Goal: Complete application form: Complete application form

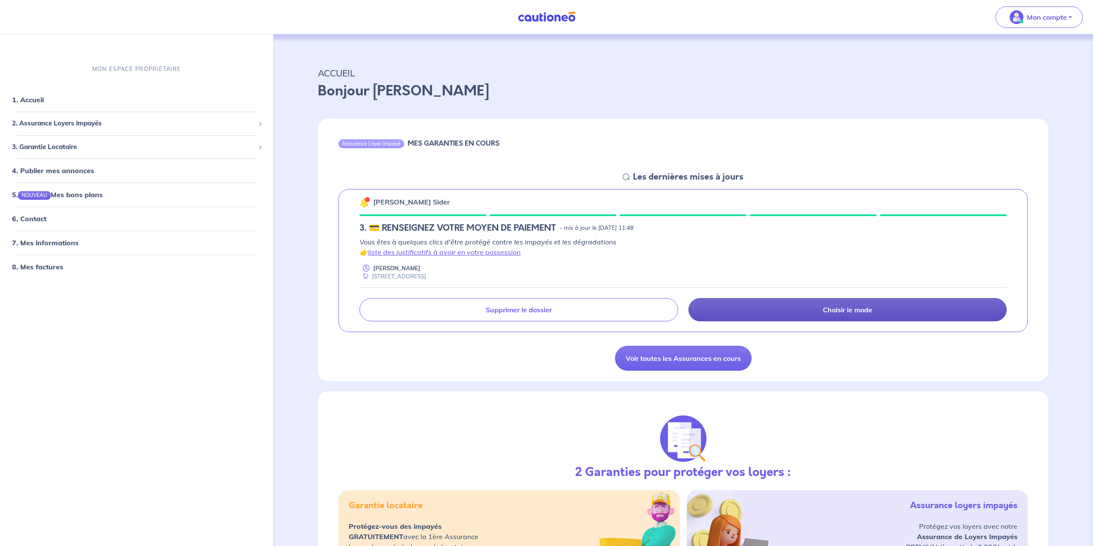
click at [759, 308] on link "Choisir le mode" at bounding box center [847, 309] width 318 height 23
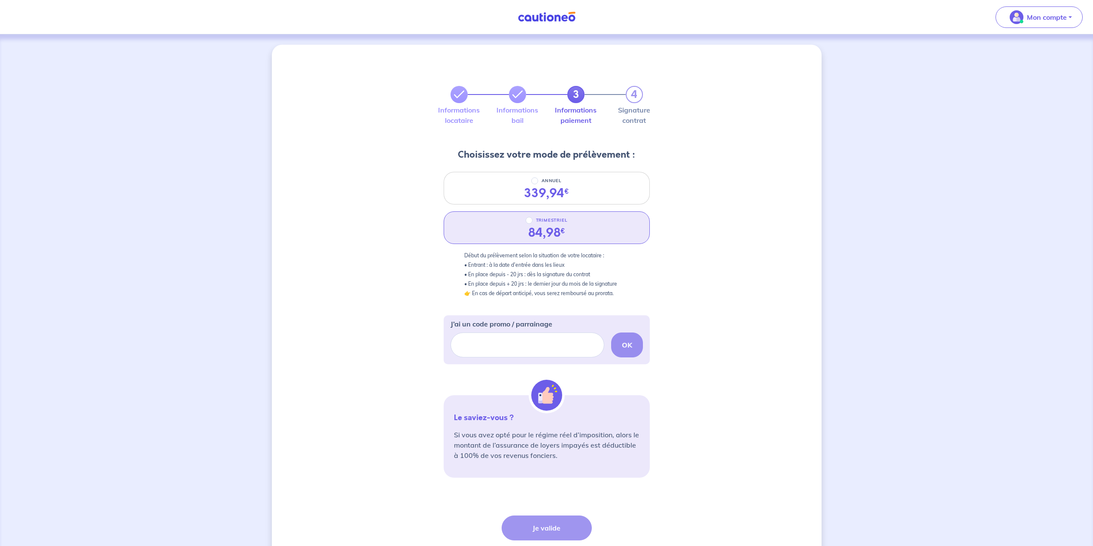
click at [533, 222] on div "TRIMESTRIEL" at bounding box center [547, 220] width 42 height 10
radio input "true"
click at [526, 344] on input "J’ai un code promo / parrainage" at bounding box center [527, 344] width 154 height 25
paste input "JEREMYMONZO"
type input "JEREMYMONZO"
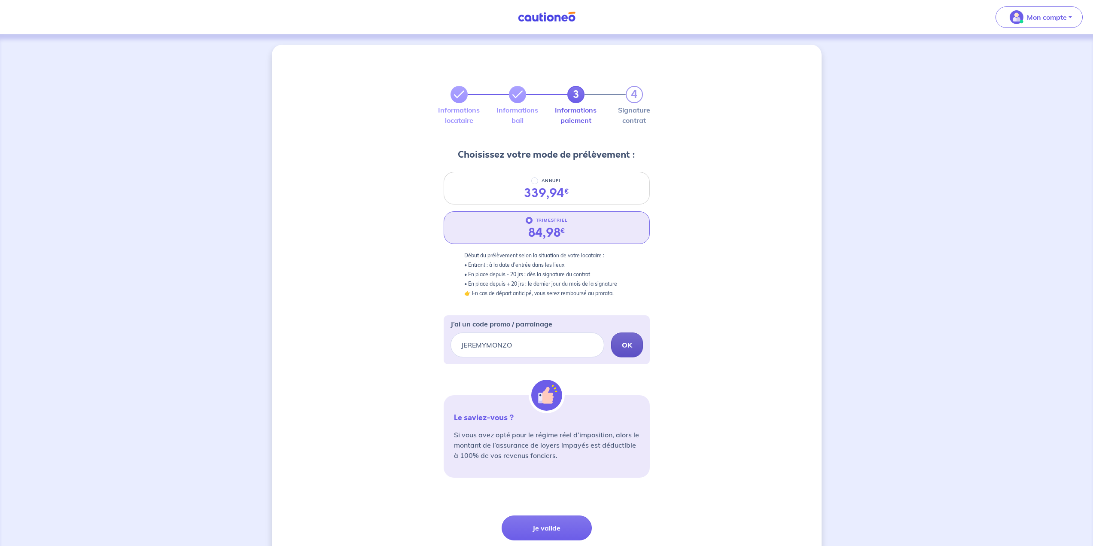
click at [636, 344] on button "OK" at bounding box center [627, 344] width 32 height 25
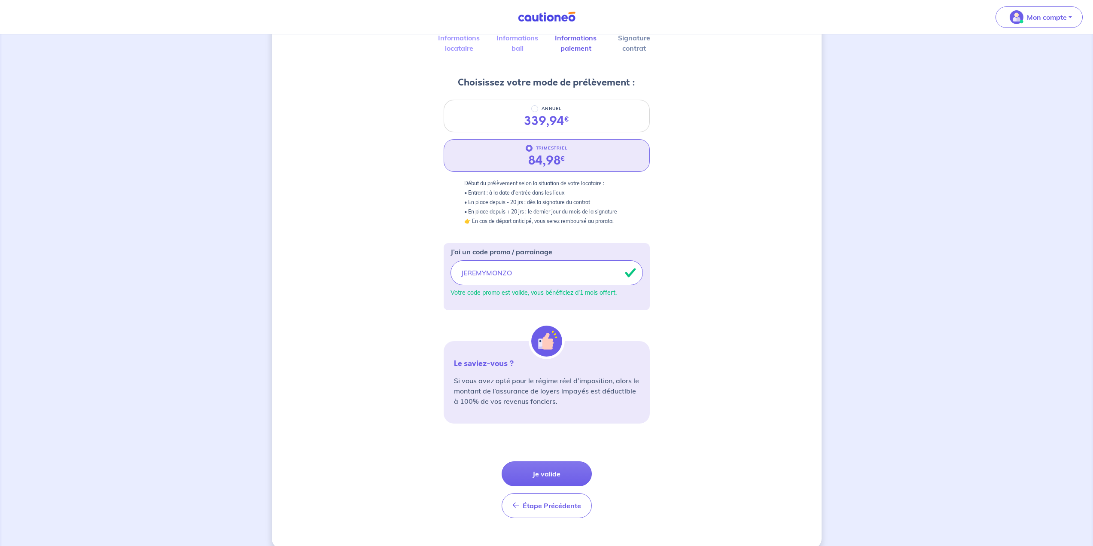
scroll to position [85, 0]
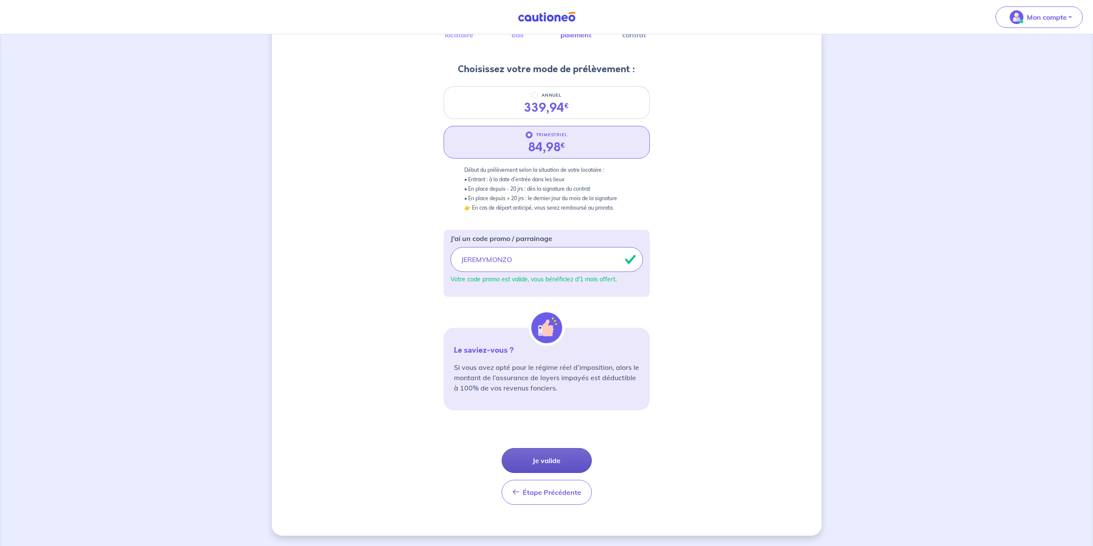
click at [561, 456] on button "Je valide" at bounding box center [546, 460] width 90 height 25
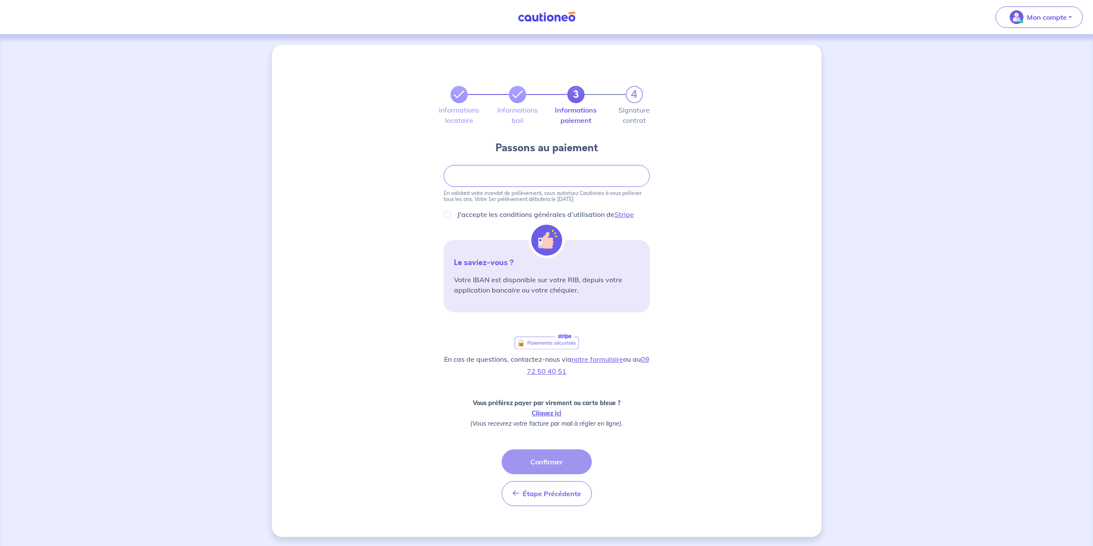
click at [708, 186] on div "3 4 Informations locataire Informations bail Informations paiement Signature co…" at bounding box center [547, 291] width 550 height 492
click at [449, 213] on input "J'accepte les conditions générales d’utilisation de Stripe" at bounding box center [447, 214] width 7 height 7
checkbox input "true"
click at [755, 229] on div "3 4 Informations locataire Informations bail Informations paiement Signature co…" at bounding box center [547, 289] width 550 height 492
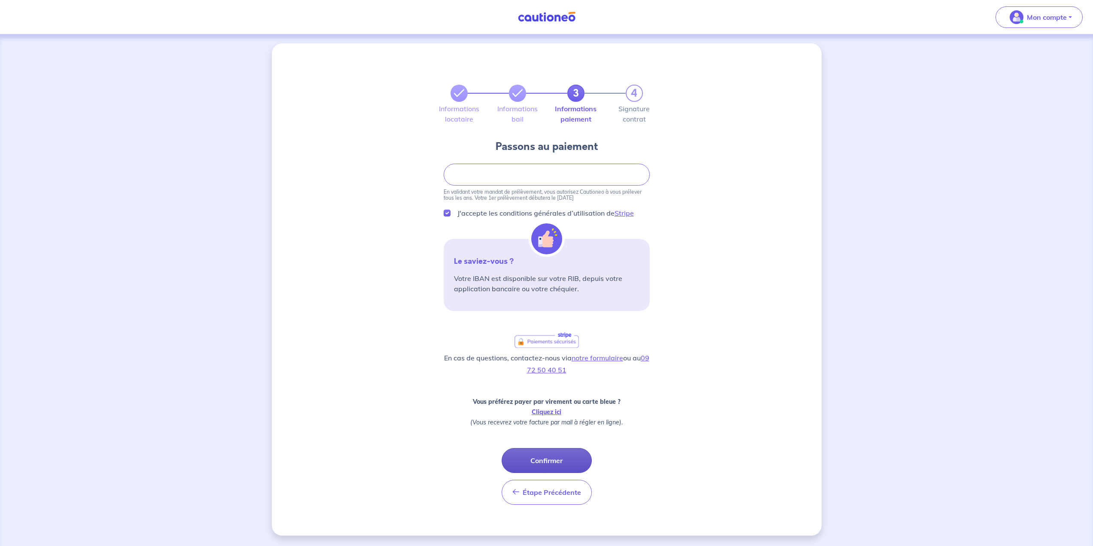
click at [557, 454] on button "Confirmer" at bounding box center [546, 460] width 90 height 25
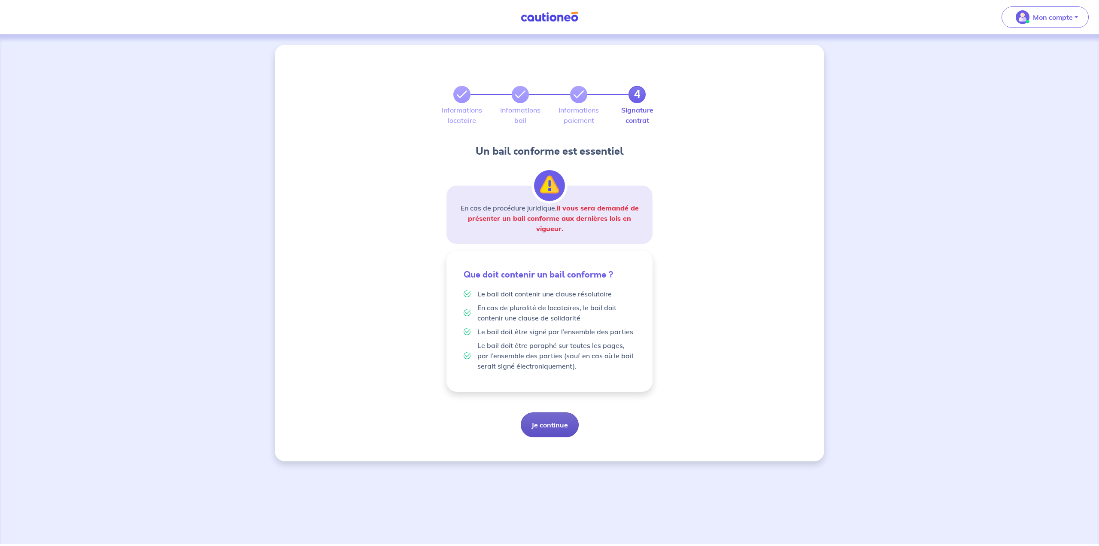
click at [562, 423] on button "Je continue" at bounding box center [550, 424] width 58 height 25
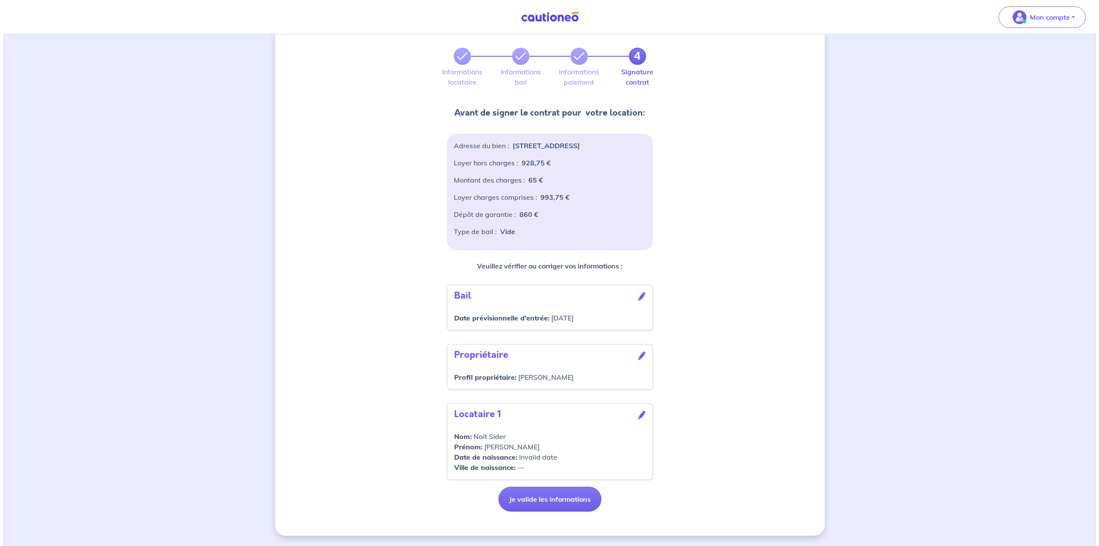
scroll to position [49, 0]
click at [642, 410] on icon at bounding box center [638, 414] width 7 height 9
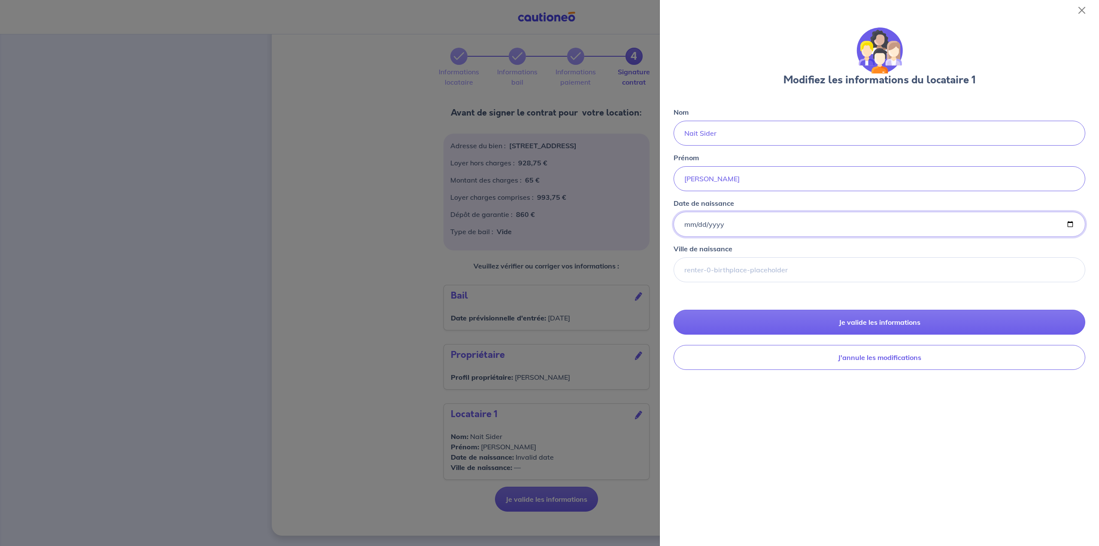
click at [732, 222] on input "Date de naissance" at bounding box center [880, 224] width 412 height 25
type input "[DATE]"
click at [728, 271] on input "Ville de naissance" at bounding box center [880, 269] width 412 height 25
type input "AIN EL HAMMAM"
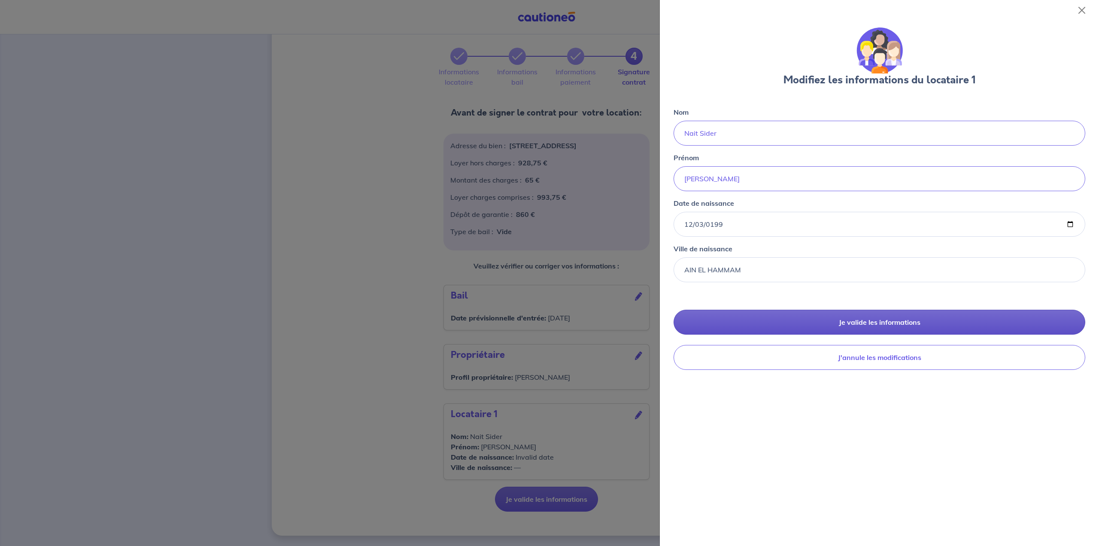
click at [769, 315] on button "Je valide les informations" at bounding box center [880, 322] width 412 height 25
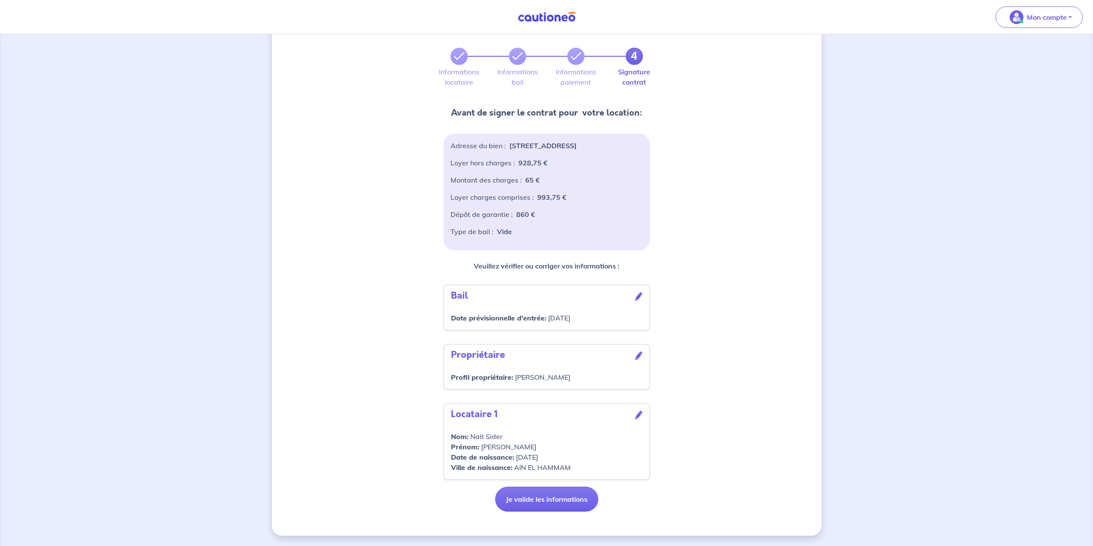
click at [639, 353] on icon at bounding box center [638, 355] width 7 height 9
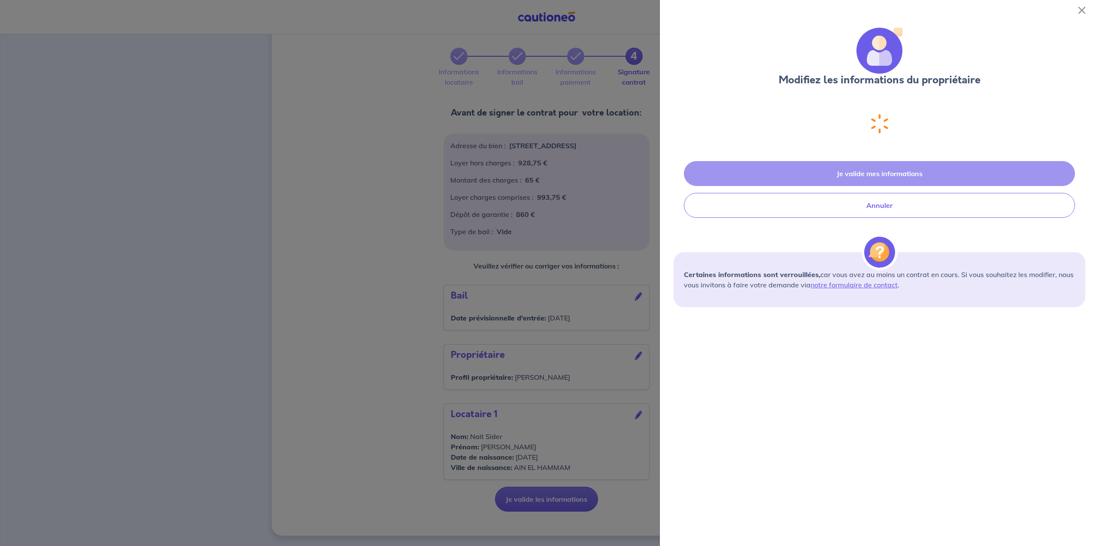
select select "FR"
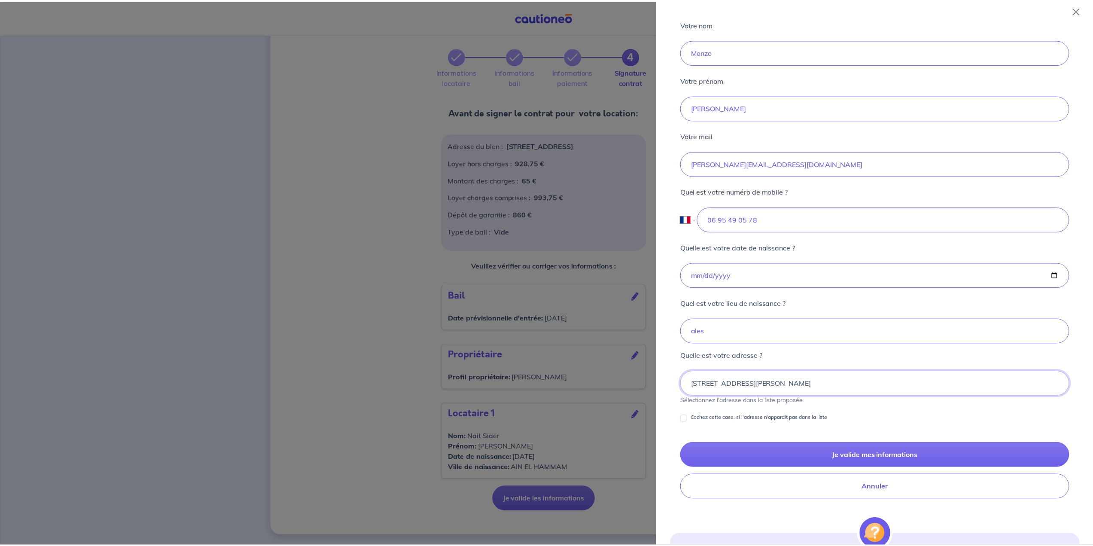
scroll to position [287, 0]
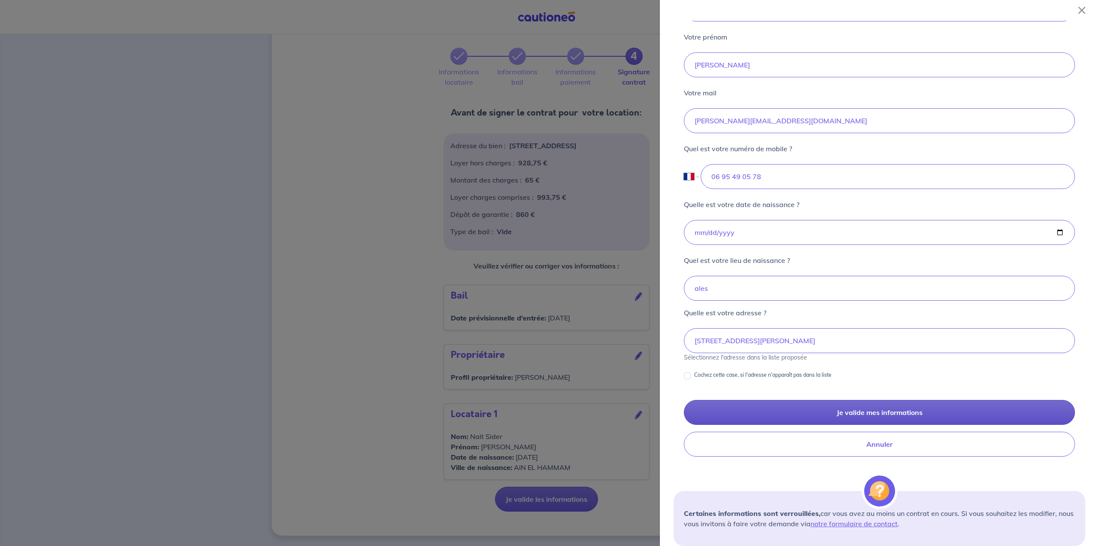
click at [827, 409] on button "Je valide mes informations" at bounding box center [879, 412] width 391 height 25
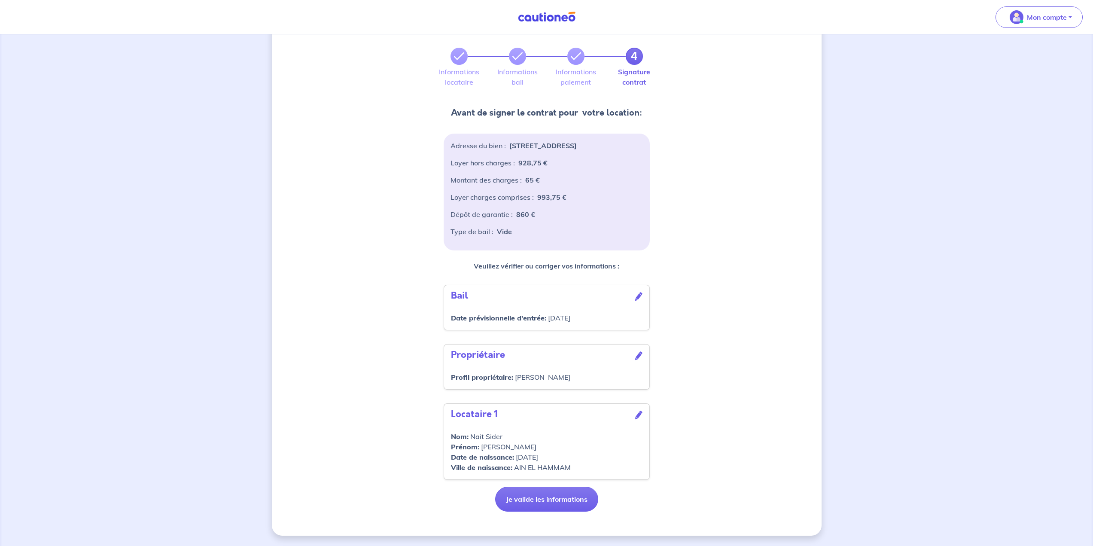
click at [640, 299] on icon at bounding box center [638, 296] width 7 height 9
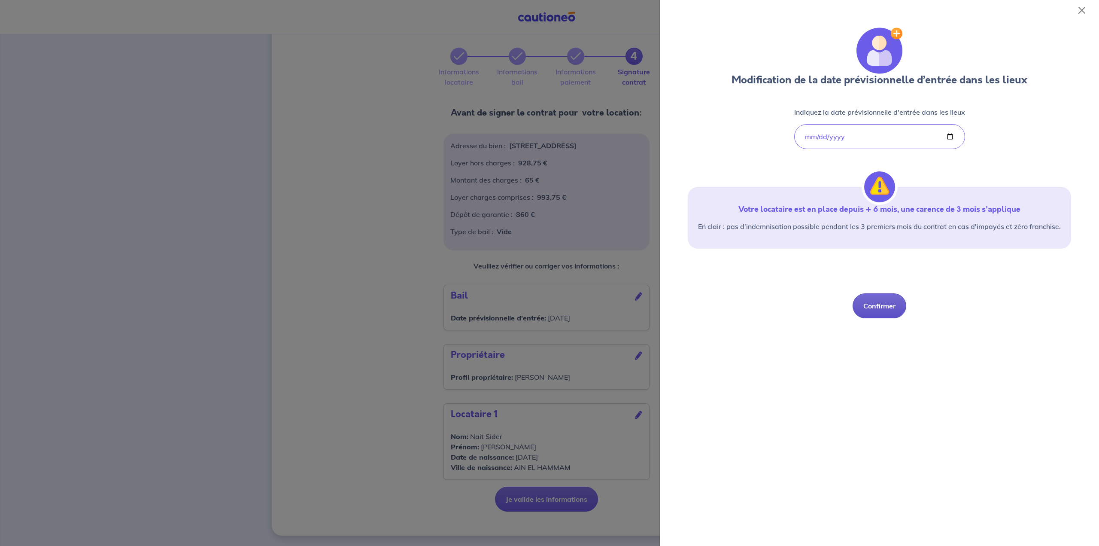
click at [876, 307] on button "Confirmer" at bounding box center [880, 305] width 54 height 25
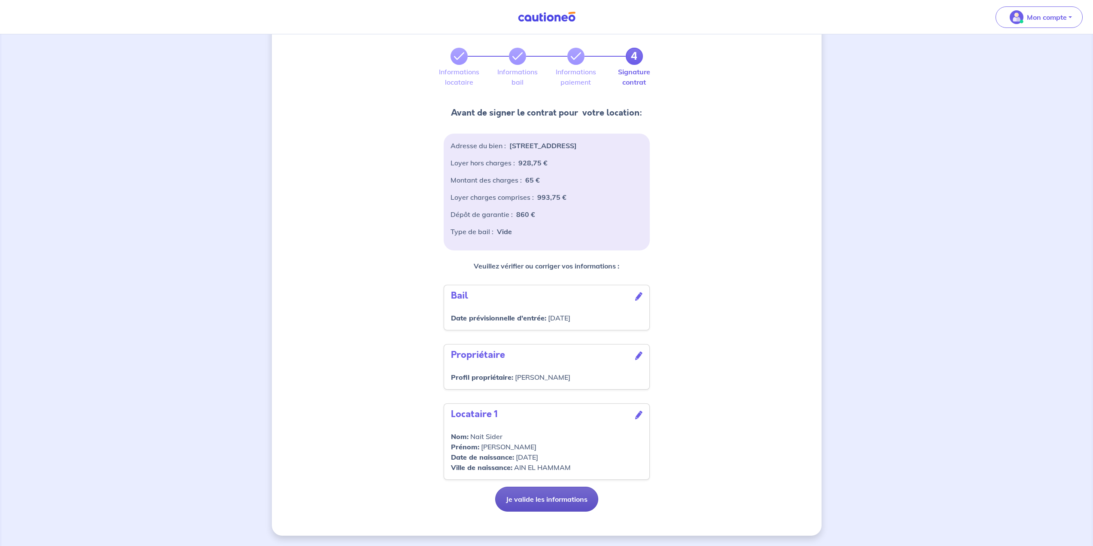
click at [557, 495] on button "Je valide les informations" at bounding box center [546, 498] width 103 height 25
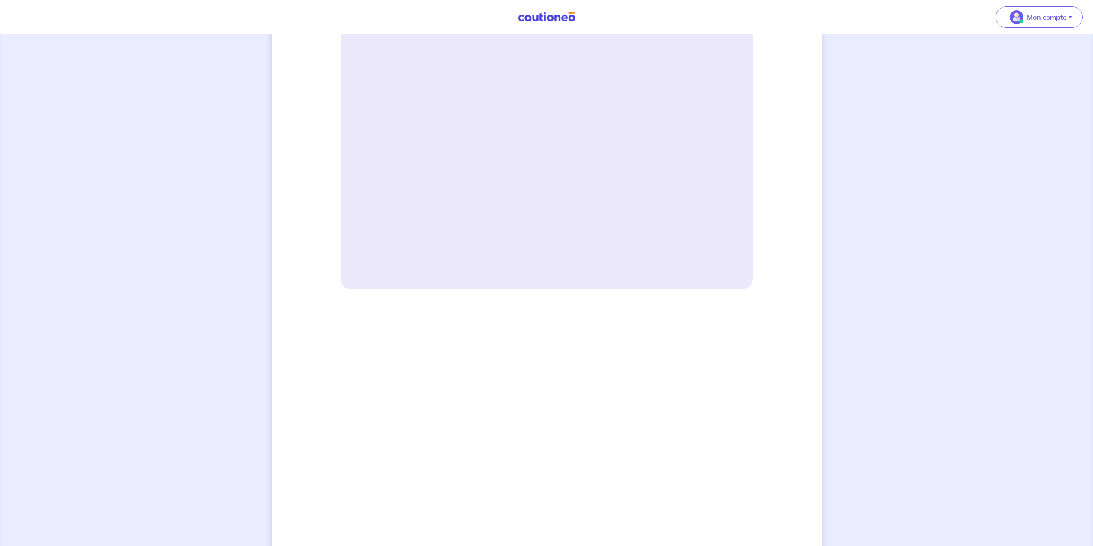
scroll to position [272, 0]
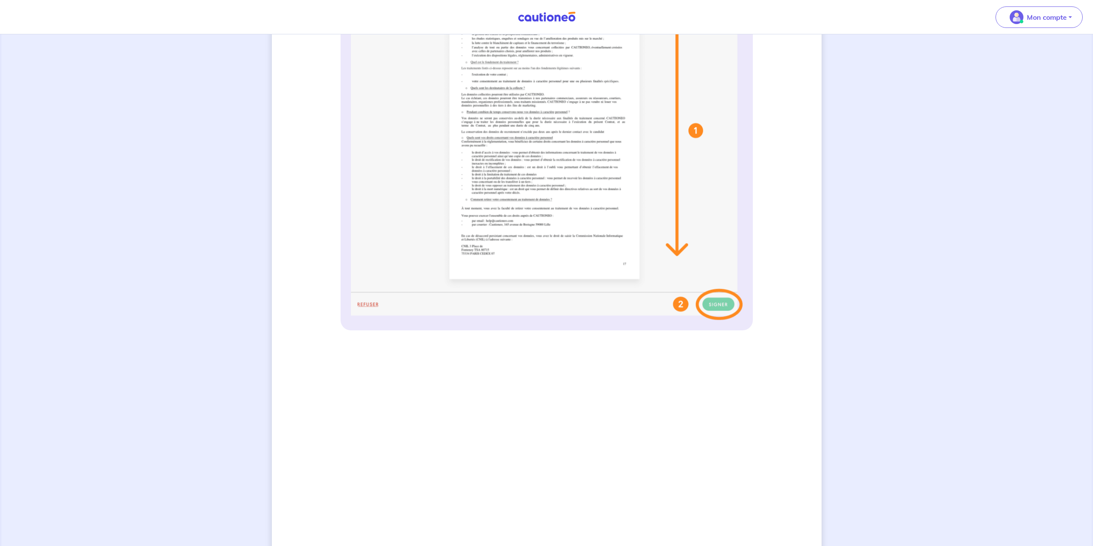
click at [716, 301] on img at bounding box center [547, 149] width 392 height 341
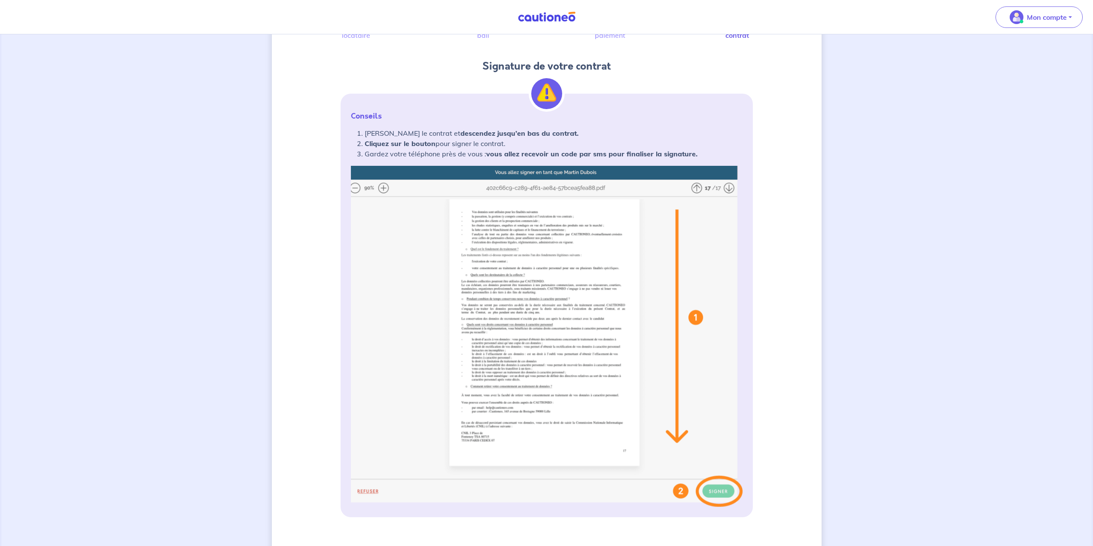
scroll to position [100, 0]
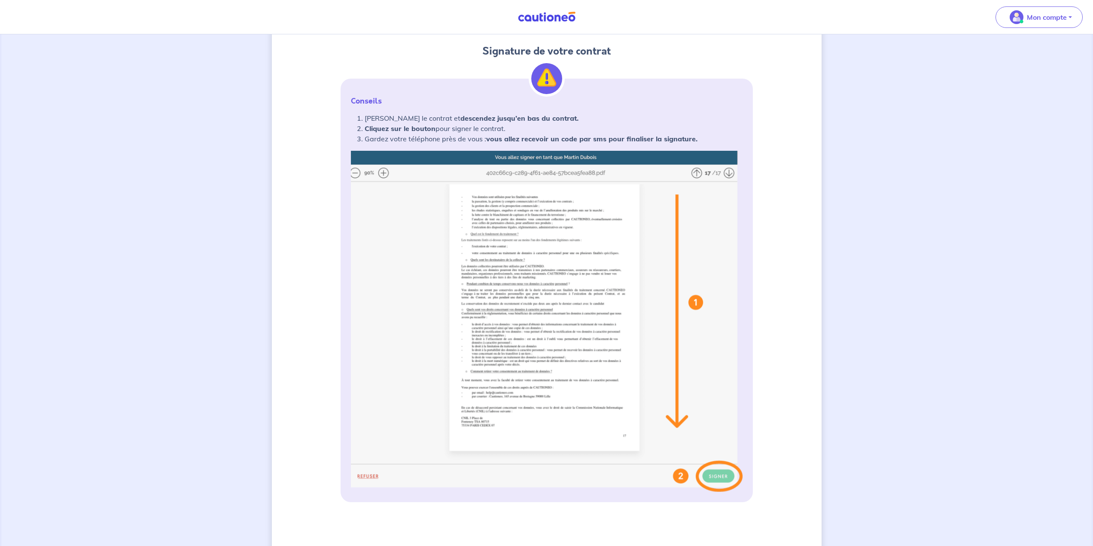
click at [726, 173] on img at bounding box center [547, 321] width 392 height 341
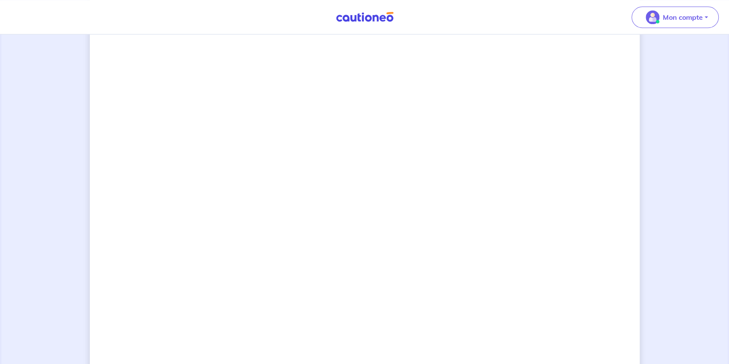
scroll to position [711, 0]
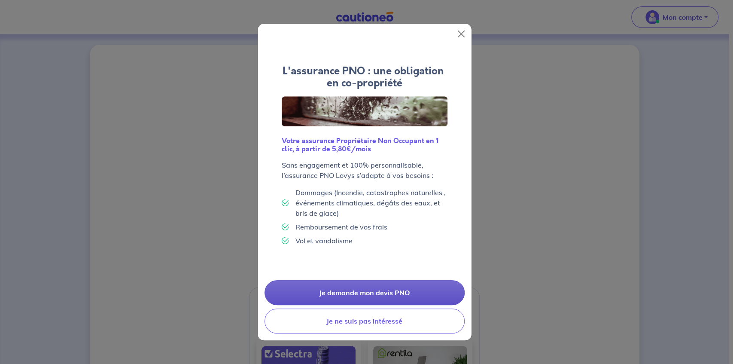
click at [398, 296] on link "Je demande mon devis PNO" at bounding box center [364, 292] width 200 height 25
